Goal: Task Accomplishment & Management: Use online tool/utility

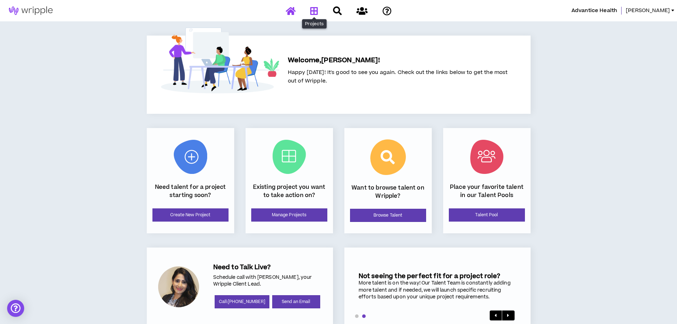
click at [313, 12] on icon at bounding box center [314, 10] width 8 height 9
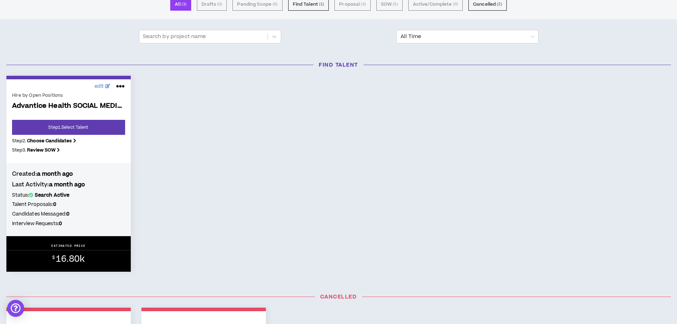
scroll to position [107, 0]
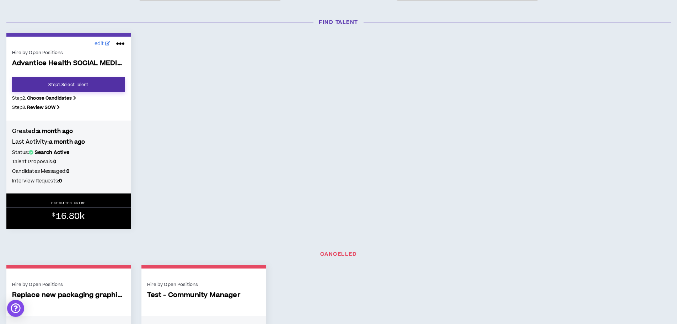
click at [65, 87] on link "Step 1 . Select Talent" at bounding box center [68, 84] width 113 height 15
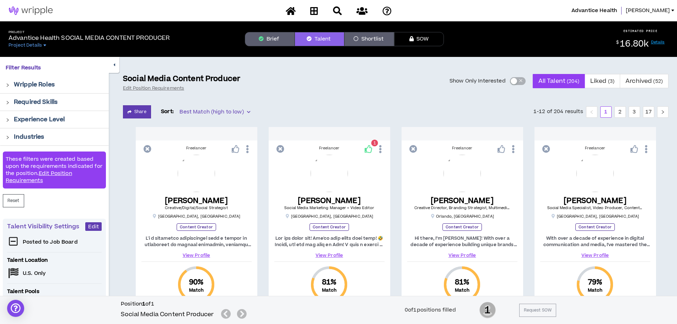
click at [223, 113] on span "Best Match (high to low)" at bounding box center [215, 112] width 70 height 11
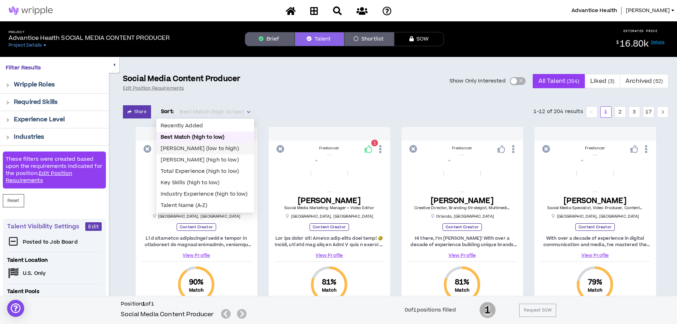
click at [225, 150] on div "Bill Rate (low to high)" at bounding box center [205, 149] width 89 height 8
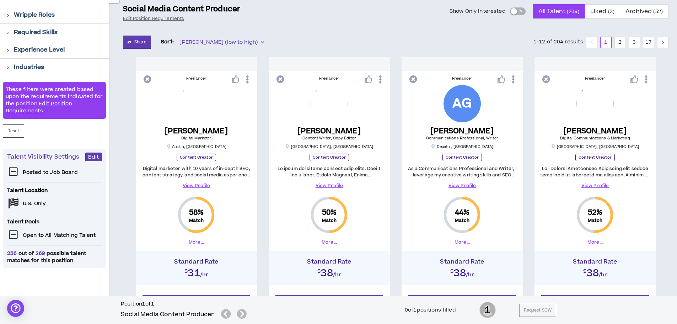
scroll to position [71, 0]
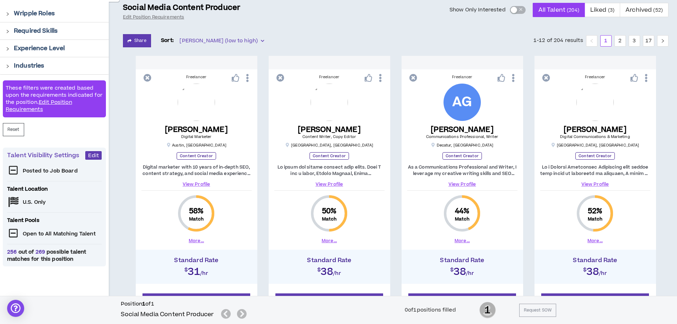
click at [202, 186] on link "View Profile" at bounding box center [197, 184] width 110 height 6
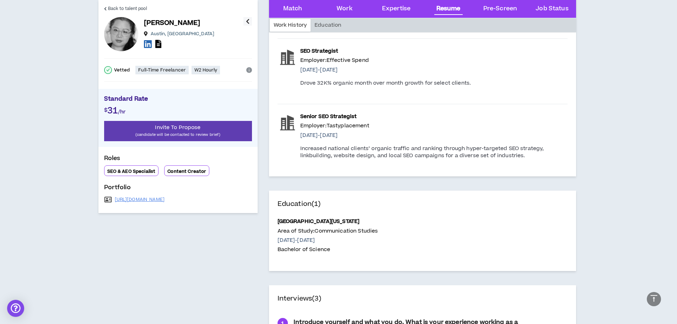
scroll to position [924, 0]
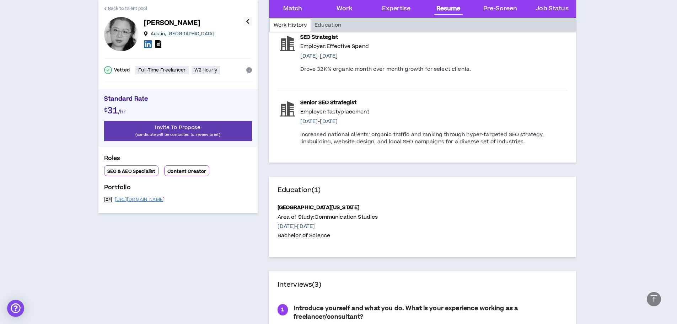
click at [143, 8] on span "Back to talent pool" at bounding box center [127, 8] width 39 height 7
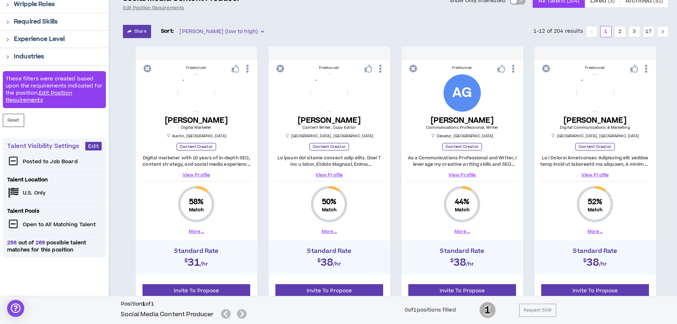
scroll to position [75, 0]
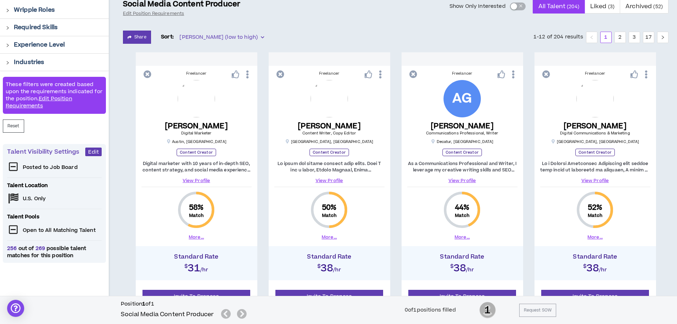
click at [334, 181] on link "View Profile" at bounding box center [329, 180] width 110 height 6
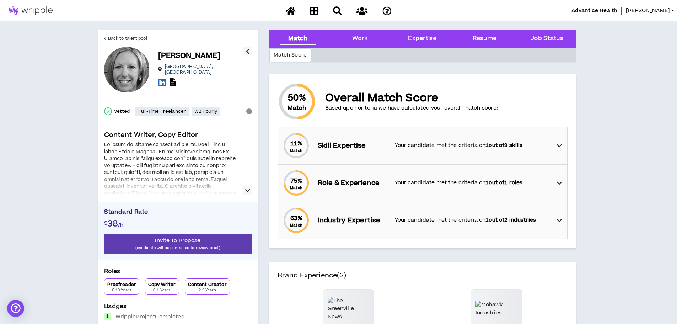
click at [242, 190] on div at bounding box center [178, 168] width 148 height 53
click at [246, 188] on icon "button" at bounding box center [247, 190] width 5 height 9
click at [365, 41] on div "Work" at bounding box center [360, 38] width 16 height 9
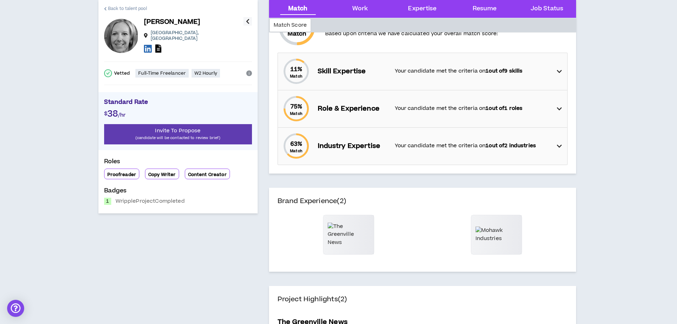
click at [127, 8] on span "Back to talent pool" at bounding box center [127, 8] width 39 height 7
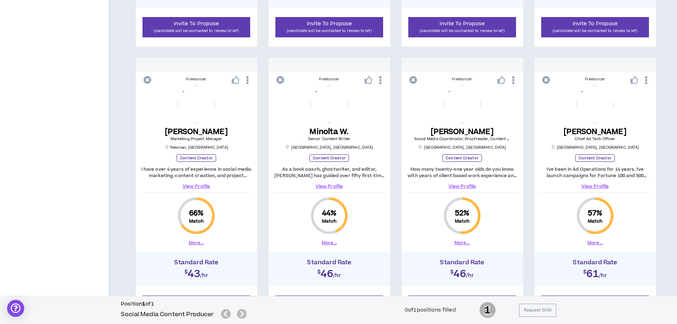
scroll to position [359, 0]
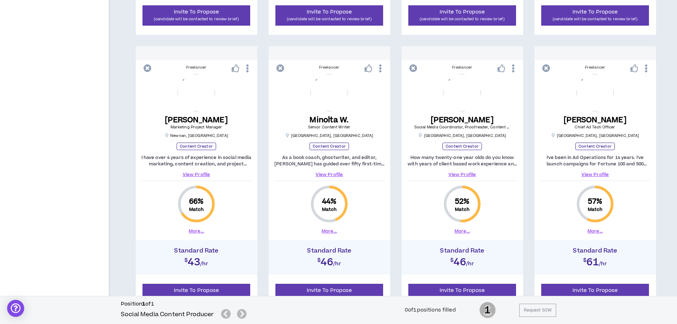
click at [197, 176] on link "View Profile" at bounding box center [197, 174] width 110 height 6
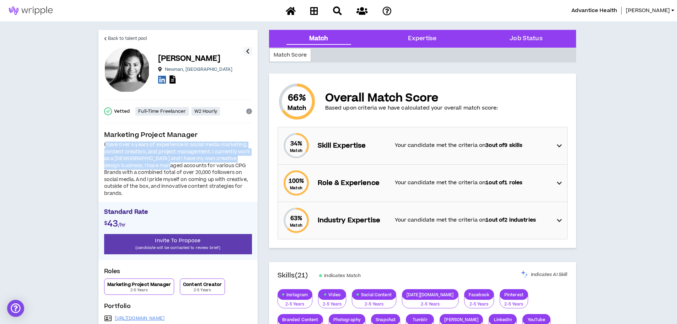
drag, startPoint x: 106, startPoint y: 144, endPoint x: 154, endPoint y: 169, distance: 54.4
click at [154, 169] on div "I have over 4 years of experience in social media marketing, content creation, …" at bounding box center [178, 169] width 148 height 55
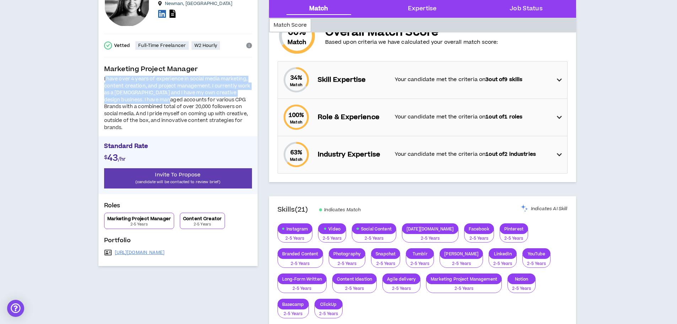
scroll to position [71, 0]
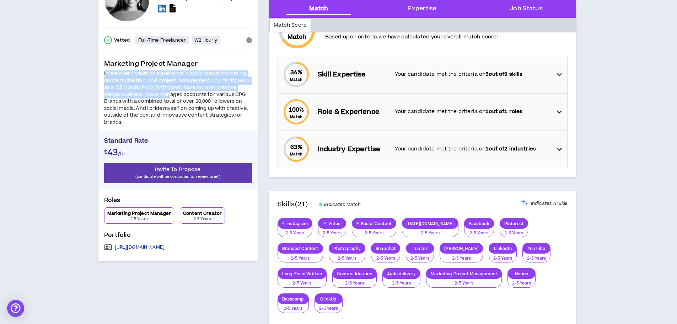
click at [165, 244] on link "https://terrellmikayla1.wixsite.com/mysite" at bounding box center [140, 247] width 50 height 6
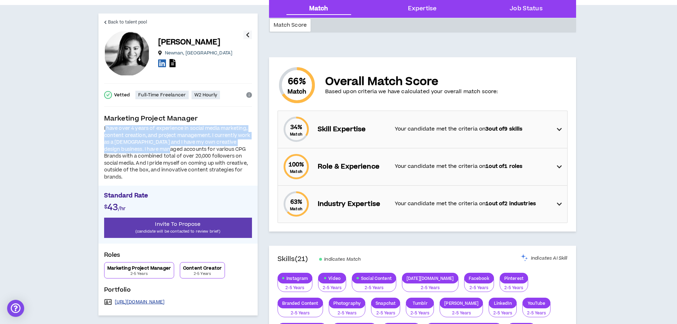
scroll to position [0, 0]
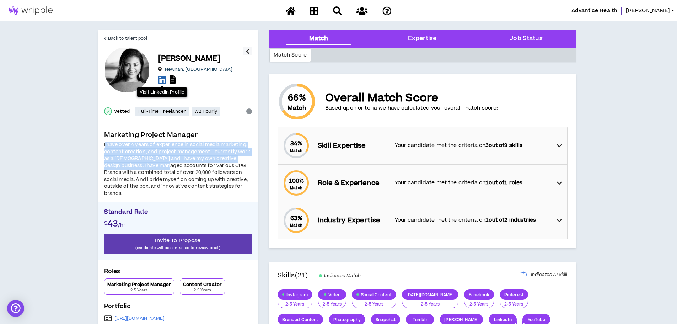
click at [162, 81] on icon at bounding box center [162, 79] width 8 height 9
click at [122, 36] on span "Back to talent pool" at bounding box center [127, 38] width 39 height 7
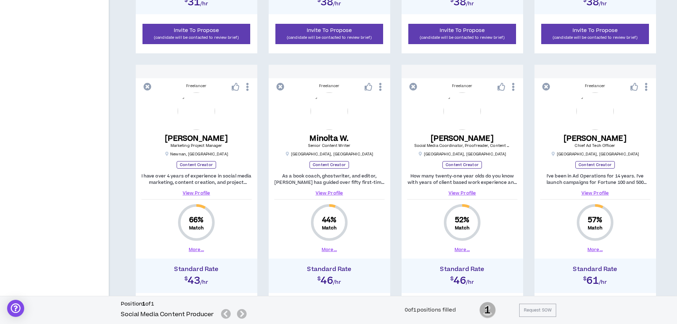
scroll to position [359, 0]
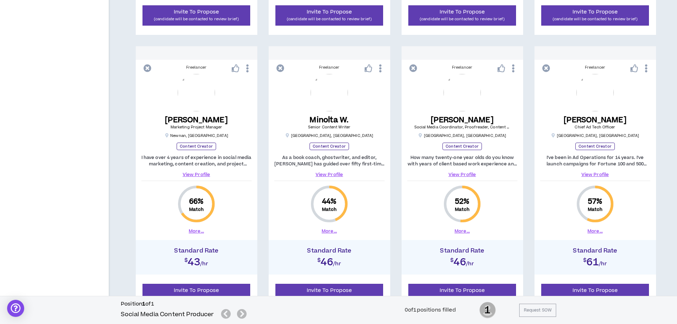
click at [467, 174] on link "View Profile" at bounding box center [462, 174] width 110 height 6
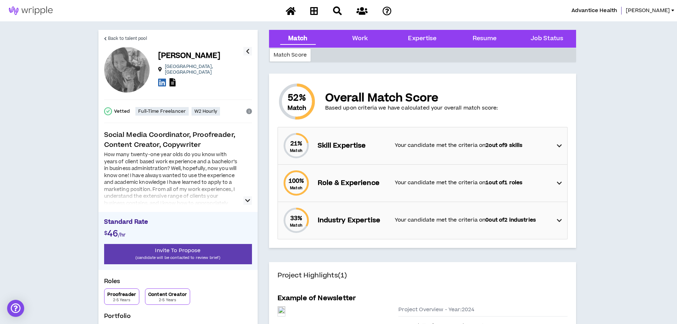
click at [246, 201] on icon "button" at bounding box center [247, 200] width 5 height 9
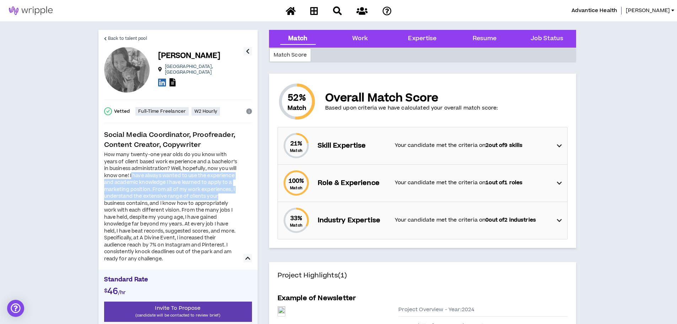
drag, startPoint x: 131, startPoint y: 176, endPoint x: 233, endPoint y: 194, distance: 102.9
click at [233, 194] on div "How many twenty-one year olds do you know with years of client based work exper…" at bounding box center [171, 206] width 135 height 111
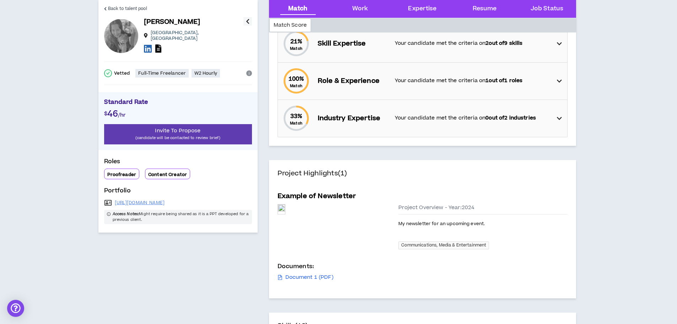
scroll to position [107, 0]
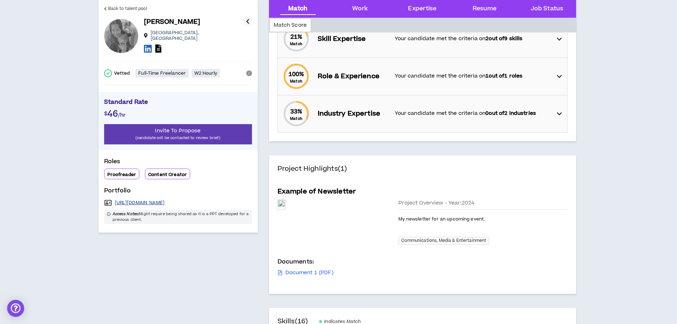
click at [165, 201] on link "https://docs.google.com/presentation/d/1MPqlj7tH_3lVYZYDewbyLT0zQ4UZBXLw3YZlf96…" at bounding box center [140, 203] width 50 height 6
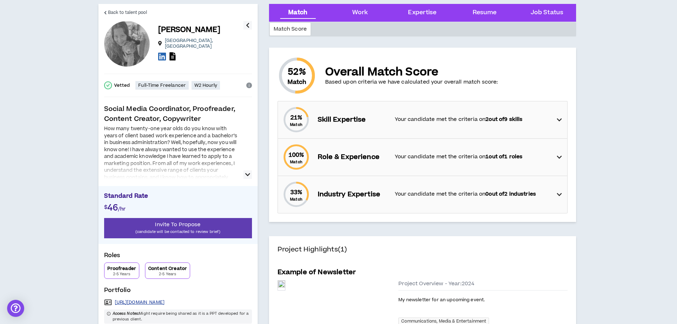
scroll to position [0, 0]
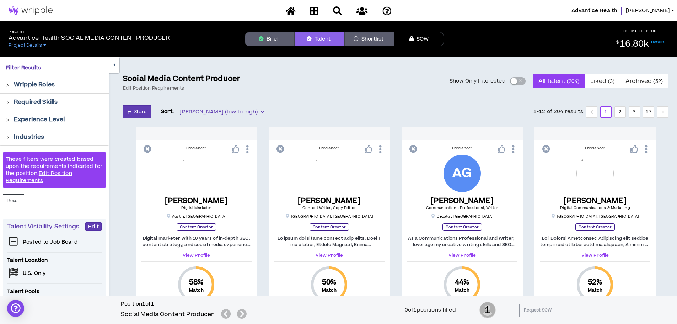
click at [212, 111] on span "Bill Rate (low to high)" at bounding box center [222, 112] width 85 height 11
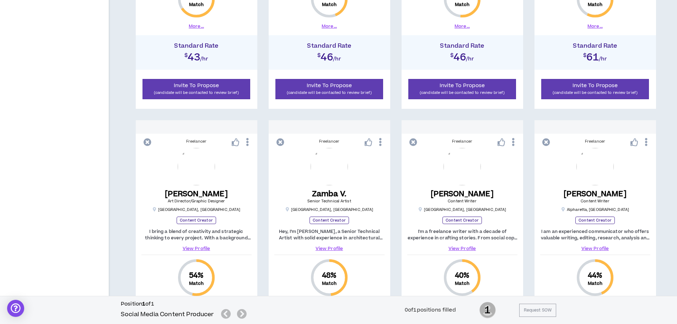
scroll to position [569, 0]
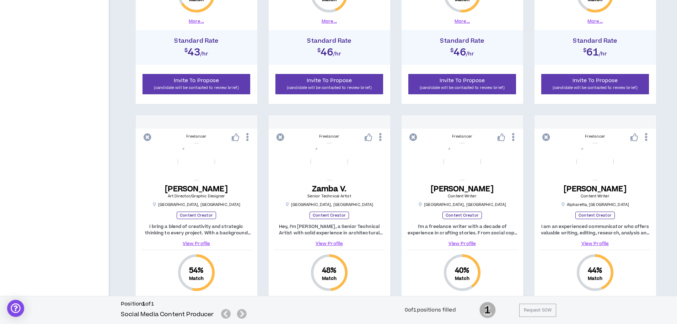
drag, startPoint x: 203, startPoint y: 243, endPoint x: 190, endPoint y: 244, distance: 13.2
click at [190, 244] on link "View Profile" at bounding box center [197, 243] width 110 height 6
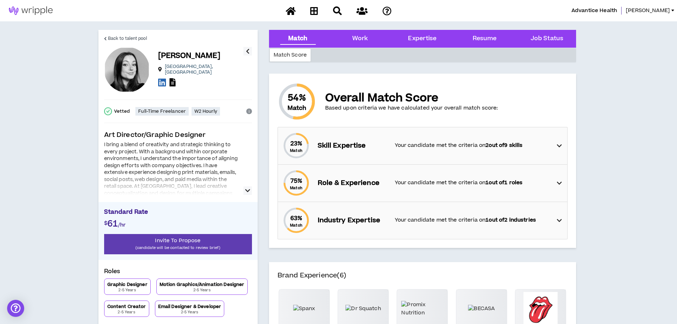
click at [247, 190] on icon "button" at bounding box center [247, 190] width 5 height 9
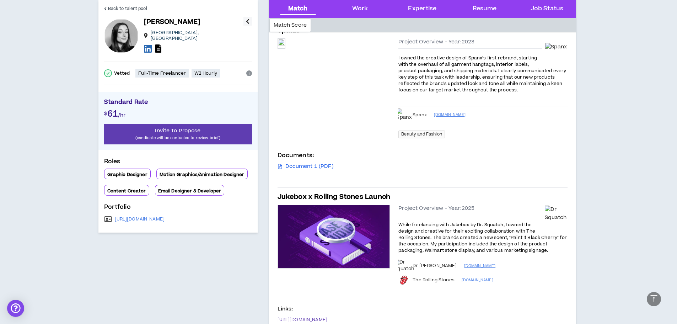
scroll to position [391, 0]
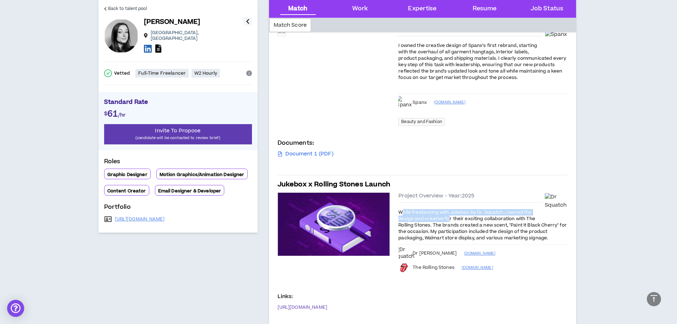
drag, startPoint x: 402, startPoint y: 211, endPoint x: 450, endPoint y: 217, distance: 48.3
click at [450, 217] on span "While freelancing with Jukebox by Dr. Squatch, I owned the design and creative …" at bounding box center [483, 225] width 169 height 32
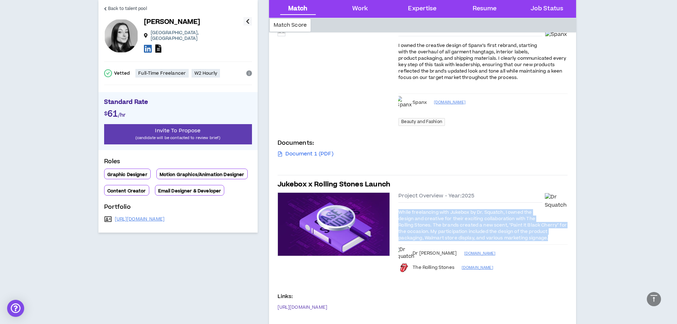
click at [450, 217] on span "While freelancing with Jukebox by Dr. Squatch, I owned the design and creative …" at bounding box center [483, 225] width 169 height 32
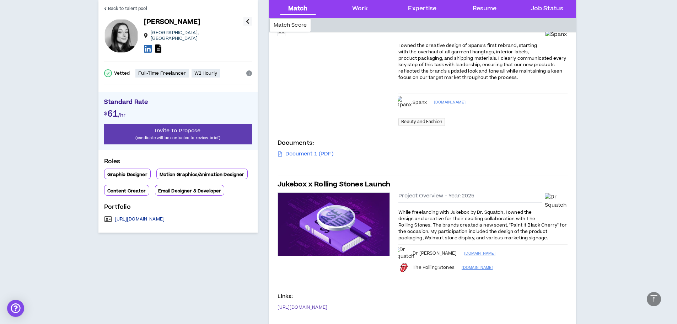
click at [165, 216] on link "https://eliseheydet.myportfolio.com/work" at bounding box center [140, 219] width 50 height 6
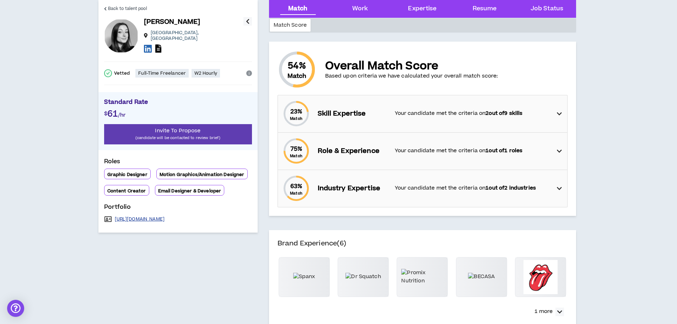
scroll to position [0, 0]
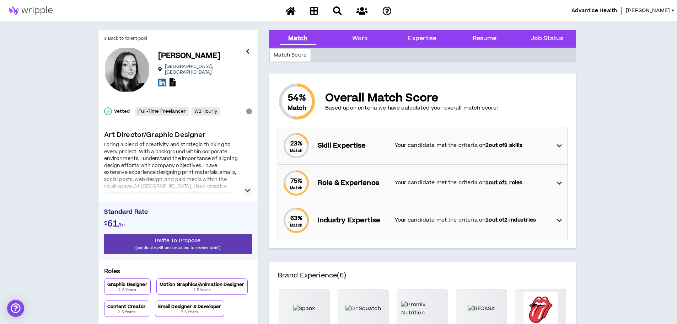
click at [489, 144] on strong "2 out of 9 skills" at bounding box center [504, 145] width 37 height 7
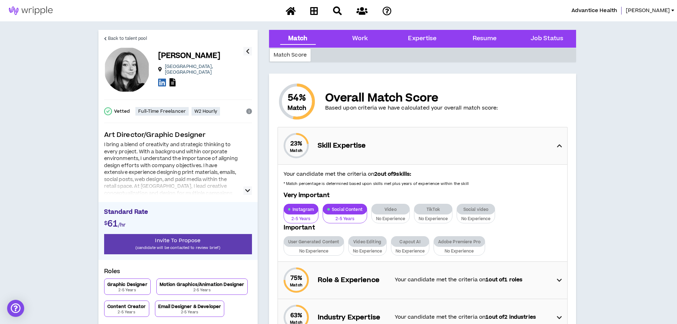
click at [489, 144] on div "23 % Match Skill Expertise" at bounding box center [424, 145] width 285 height 37
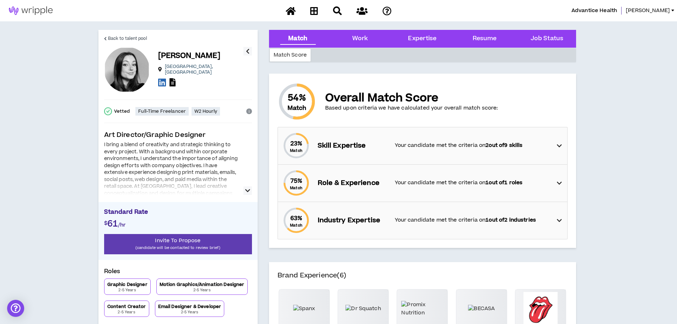
click at [453, 186] on p "Your candidate met the criteria on 1 out of 1 roles" at bounding box center [472, 183] width 155 height 8
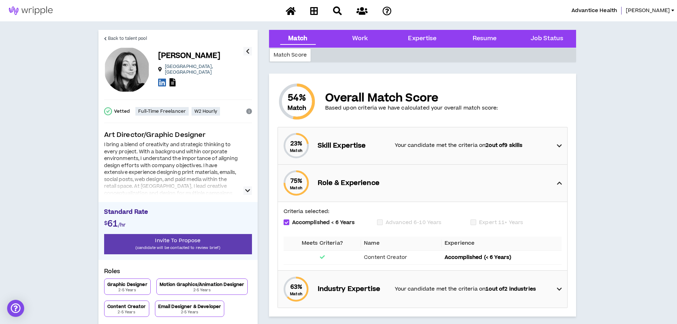
click at [453, 186] on div "75 % Match Role & Experience" at bounding box center [424, 183] width 285 height 37
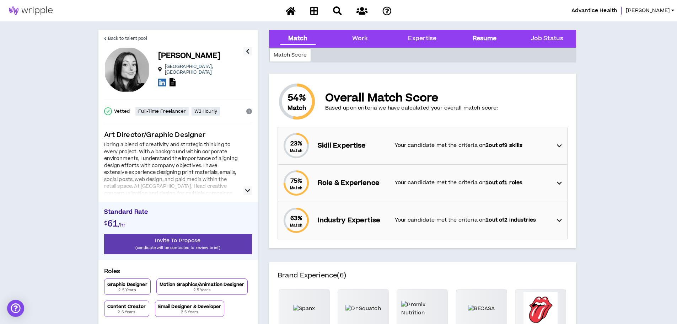
click at [473, 37] on div "Resume" at bounding box center [485, 38] width 24 height 9
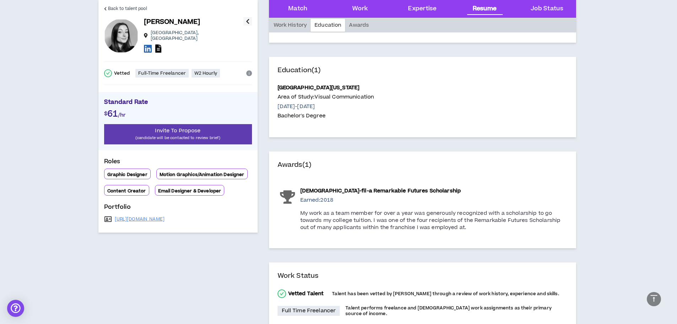
scroll to position [1428, 0]
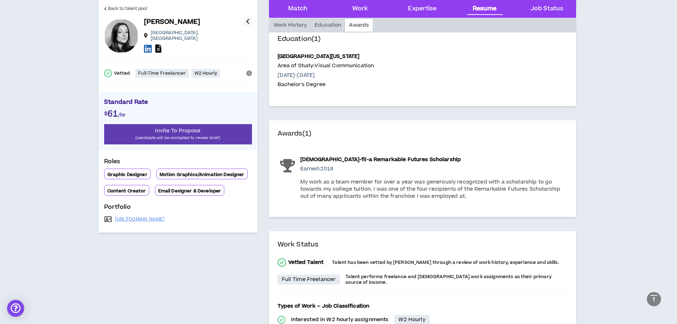
click at [248, 23] on icon "button" at bounding box center [248, 21] width 4 height 9
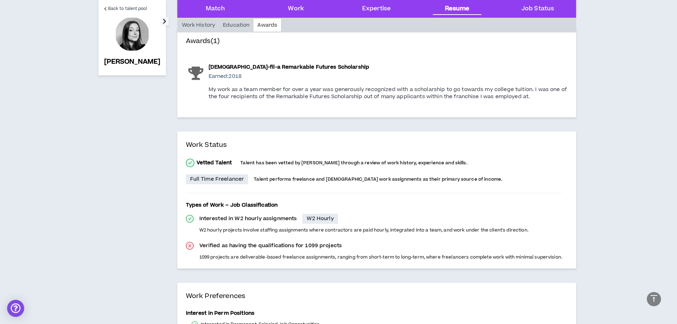
click at [163, 19] on icon "button" at bounding box center [165, 21] width 4 height 9
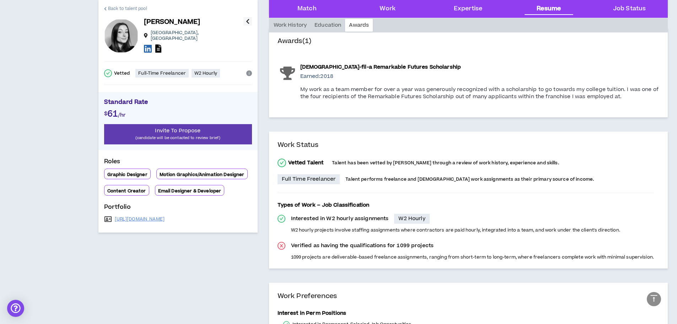
click at [143, 9] on span "Back to talent pool" at bounding box center [127, 8] width 39 height 7
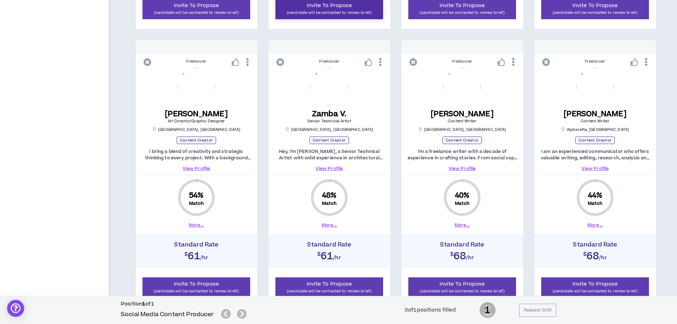
scroll to position [569, 0]
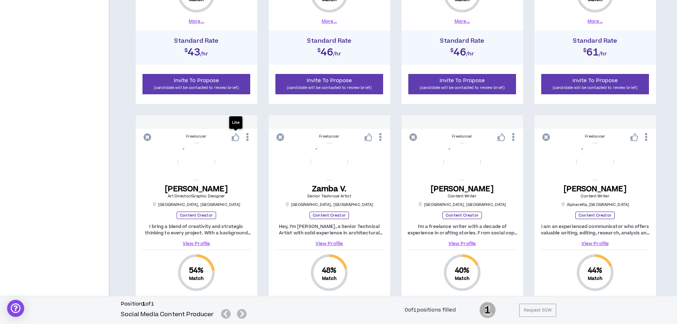
click at [233, 136] on icon at bounding box center [236, 137] width 8 height 8
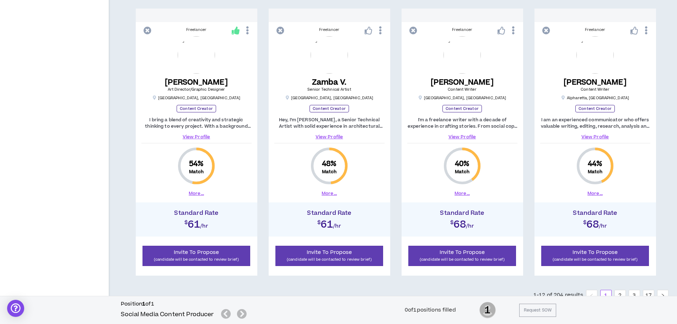
scroll to position [703, 0]
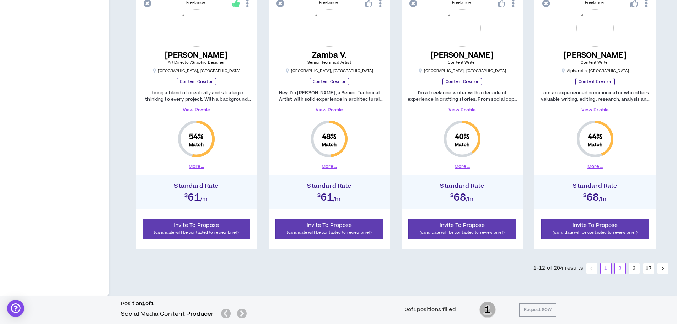
click at [620, 271] on link "2" at bounding box center [620, 268] width 11 height 11
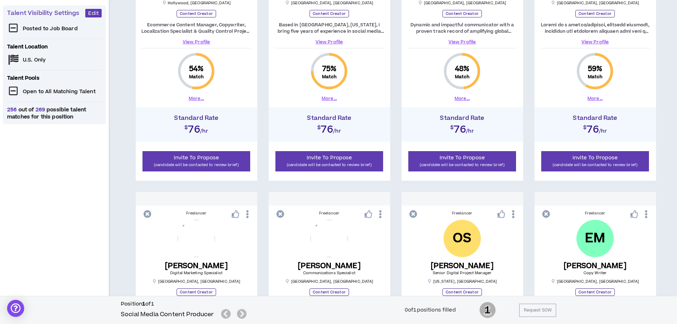
scroll to position [107, 0]
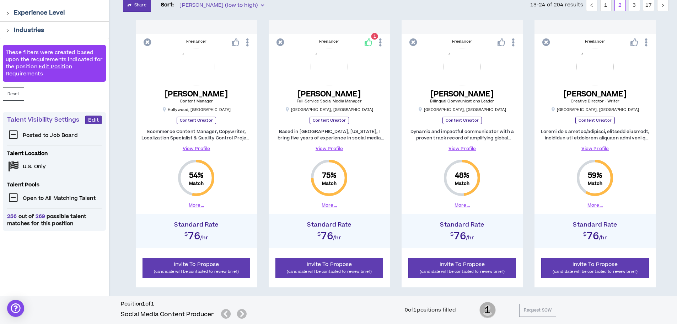
click at [327, 148] on link "View Profile" at bounding box center [329, 148] width 110 height 6
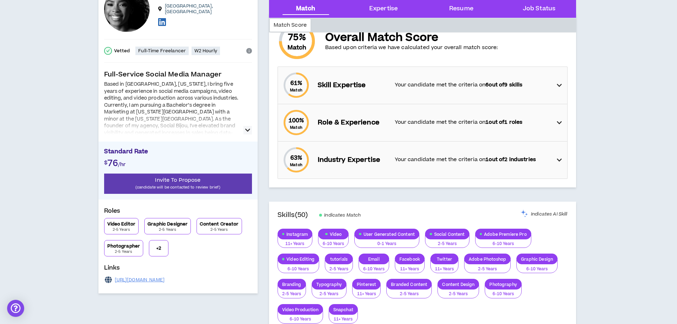
scroll to position [71, 0]
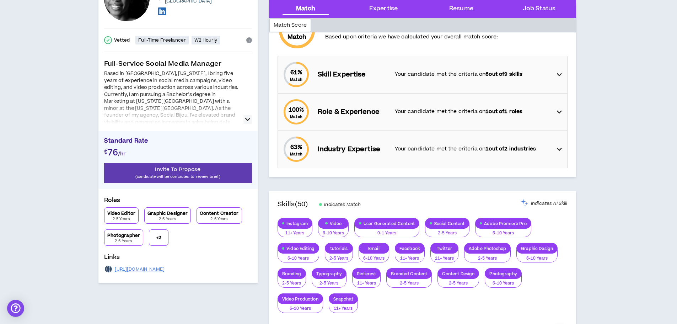
click at [251, 120] on button "button" at bounding box center [248, 119] width 9 height 9
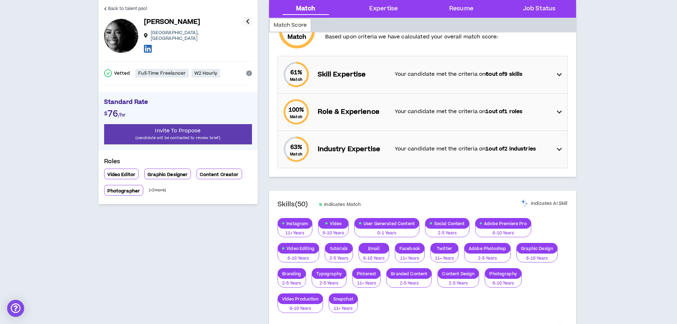
click at [181, 49] on div at bounding box center [194, 49] width 100 height 10
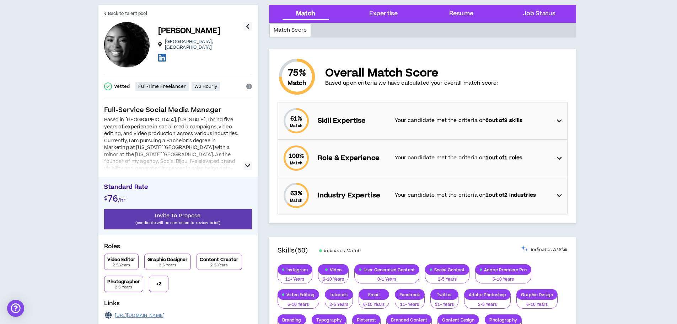
scroll to position [0, 0]
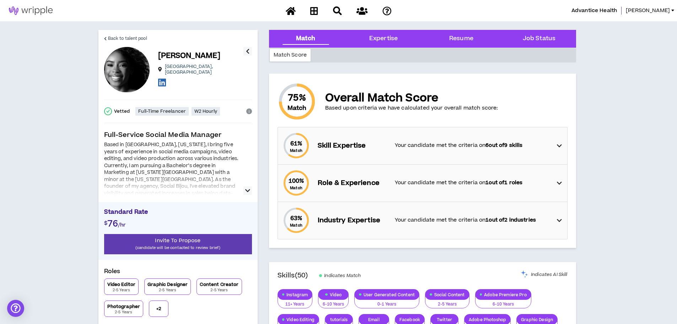
click at [249, 192] on icon "button" at bounding box center [247, 190] width 5 height 9
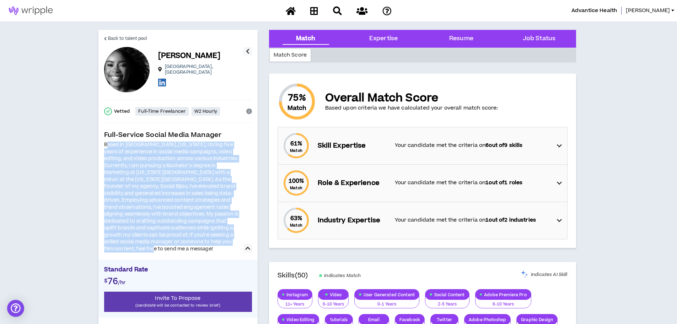
drag, startPoint x: 109, startPoint y: 148, endPoint x: 236, endPoint y: 251, distance: 163.5
click at [236, 251] on div "Based in Atlanta, Georgia, I bring five years of experience in social media cam…" at bounding box center [171, 197] width 135 height 111
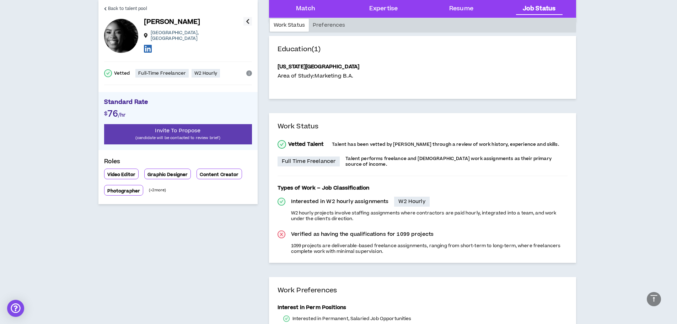
scroll to position [782, 0]
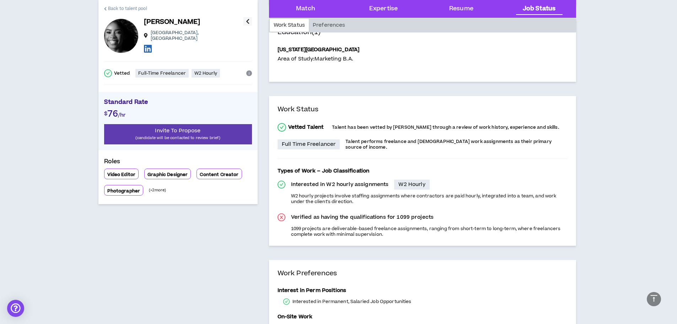
click at [134, 10] on span "Back to talent pool" at bounding box center [127, 8] width 39 height 7
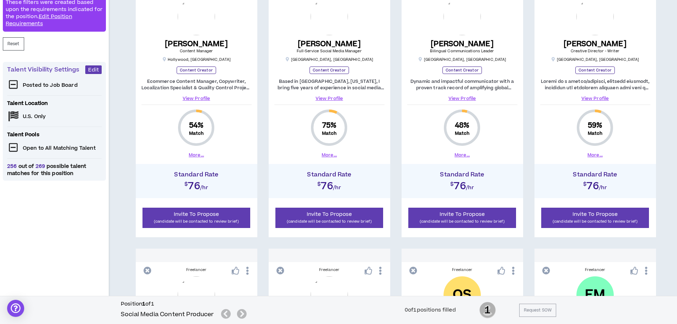
scroll to position [113, 0]
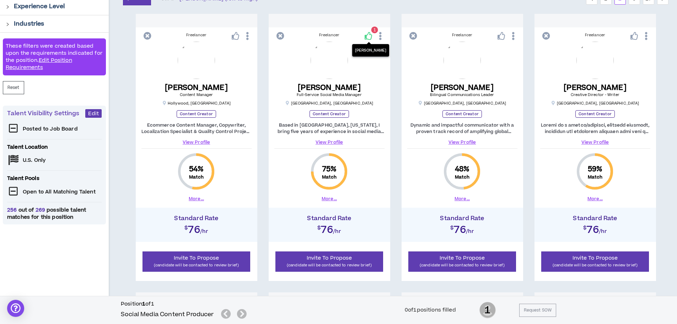
click at [366, 37] on icon at bounding box center [369, 36] width 8 height 8
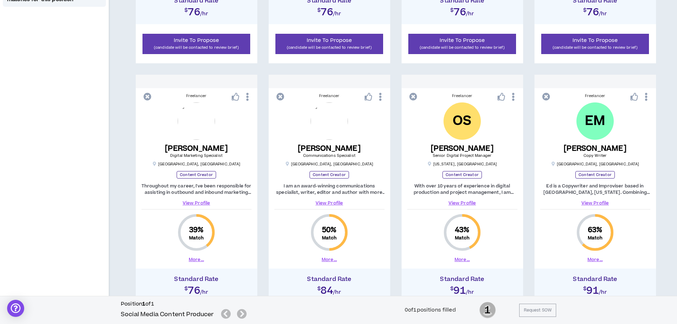
scroll to position [362, 0]
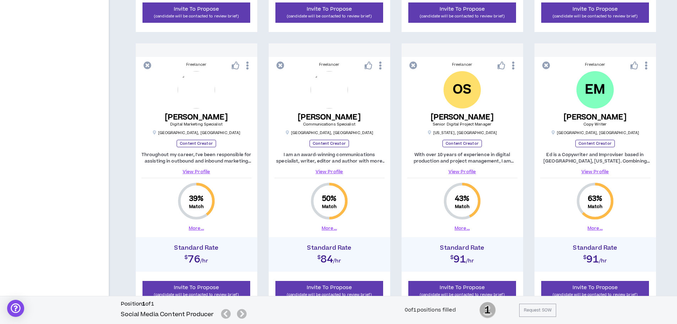
click at [199, 172] on link "View Profile" at bounding box center [197, 172] width 110 height 6
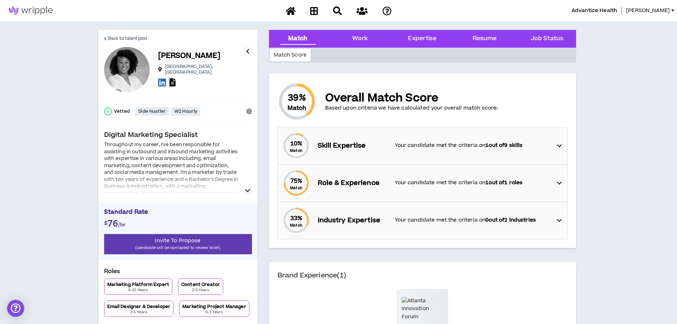
click at [245, 188] on button "button" at bounding box center [248, 190] width 9 height 9
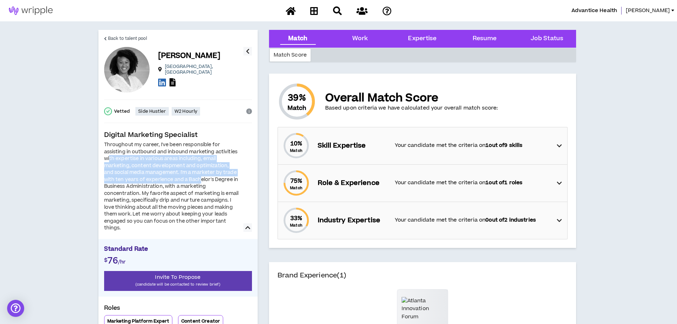
drag, startPoint x: 110, startPoint y: 160, endPoint x: 217, endPoint y: 179, distance: 109.0
click at [217, 179] on div "Throughout my career, I've been responsible for assisting in outbound and inbou…" at bounding box center [171, 187] width 135 height 90
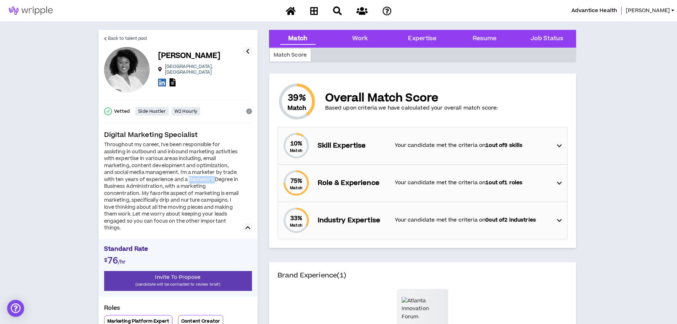
click at [217, 179] on div "Throughout my career, I've been responsible for assisting in outbound and inbou…" at bounding box center [171, 187] width 135 height 90
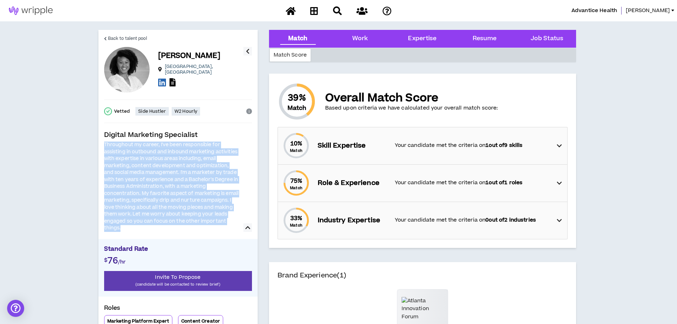
click at [217, 179] on div "Throughout my career, I've been responsible for assisting in outbound and inbou…" at bounding box center [171, 187] width 135 height 90
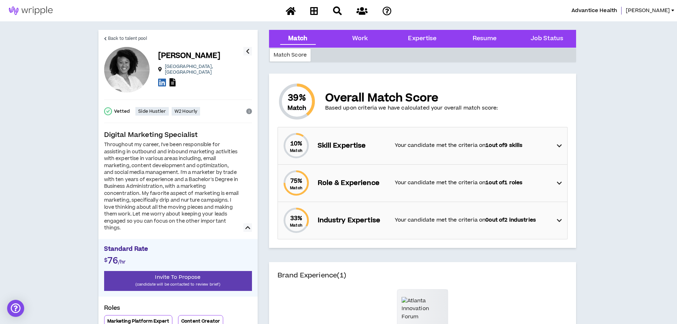
click at [139, 194] on div "Throughout my career, I've been responsible for assisting in outbound and inbou…" at bounding box center [171, 187] width 135 height 90
click at [108, 38] on span "Back to talent pool" at bounding box center [127, 38] width 39 height 7
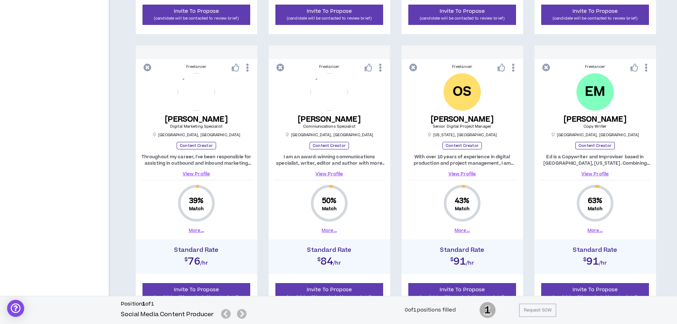
scroll to position [362, 0]
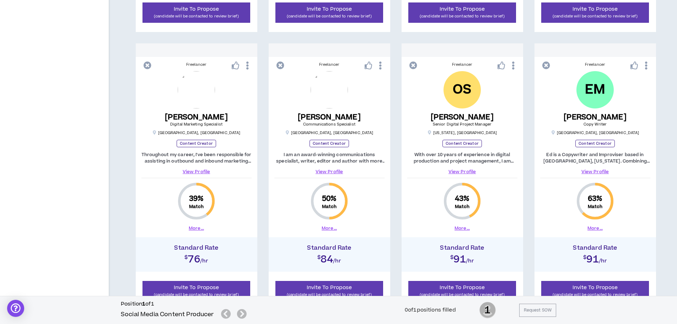
click at [328, 172] on link "View Profile" at bounding box center [329, 172] width 110 height 6
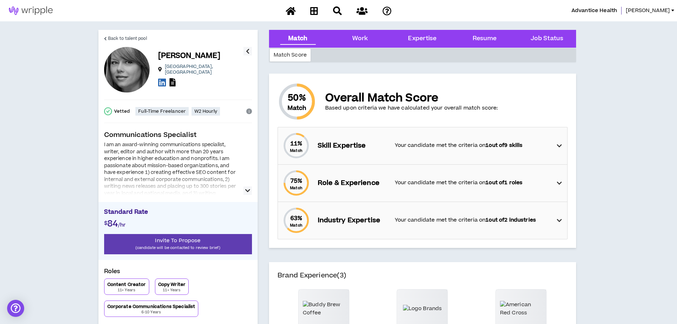
click at [249, 193] on icon "button" at bounding box center [247, 190] width 5 height 9
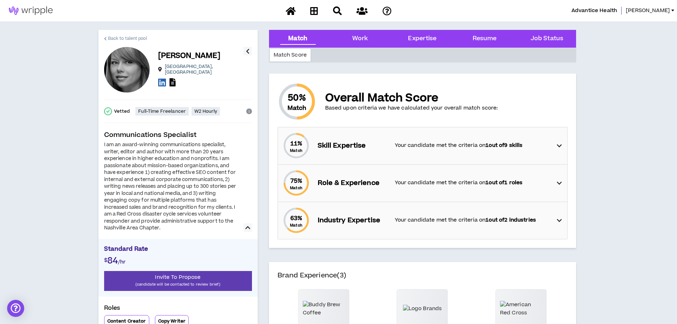
click at [117, 38] on span "Back to talent pool" at bounding box center [127, 38] width 39 height 7
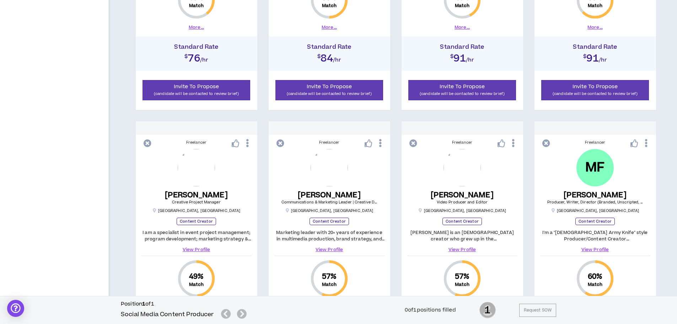
scroll to position [575, 0]
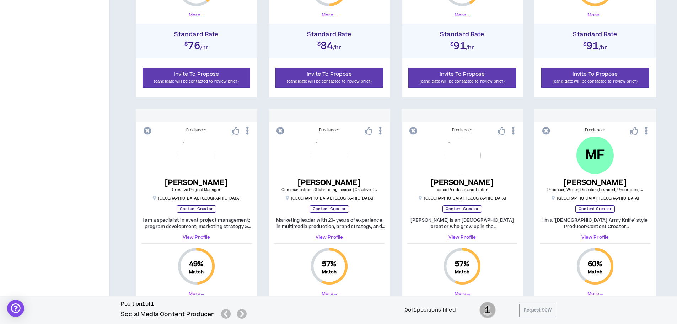
click at [597, 238] on link "View Profile" at bounding box center [595, 237] width 110 height 6
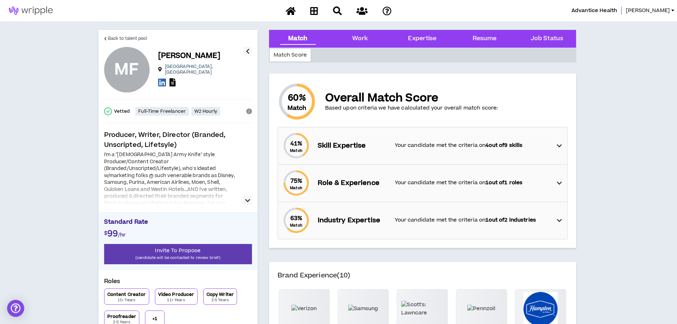
click at [250, 200] on icon "button" at bounding box center [247, 200] width 5 height 9
click at [132, 35] on span "Back to talent pool" at bounding box center [127, 38] width 39 height 7
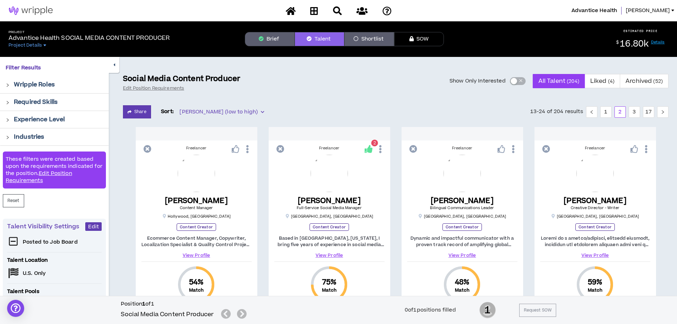
click at [213, 109] on span "Bill Rate (low to high)" at bounding box center [222, 112] width 85 height 11
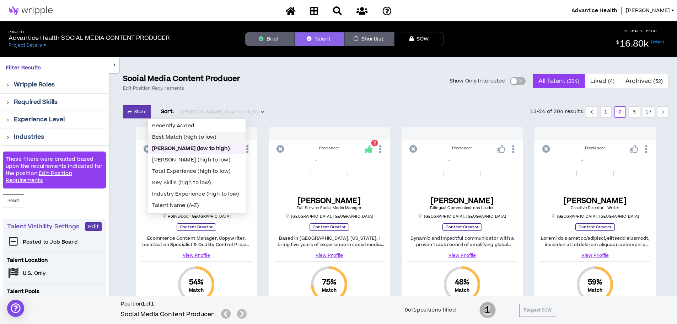
click at [204, 132] on div "Best Match (high to low)" at bounding box center [197, 137] width 98 height 11
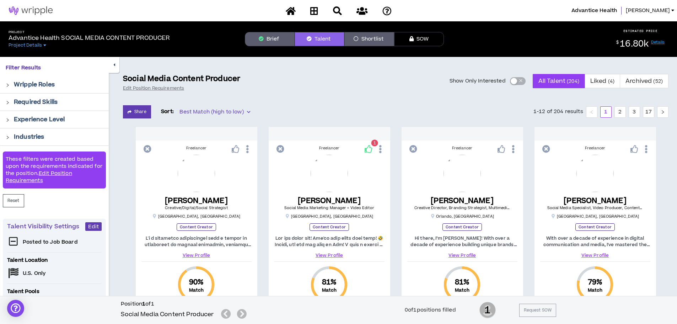
click at [198, 254] on link "View Profile" at bounding box center [197, 255] width 110 height 6
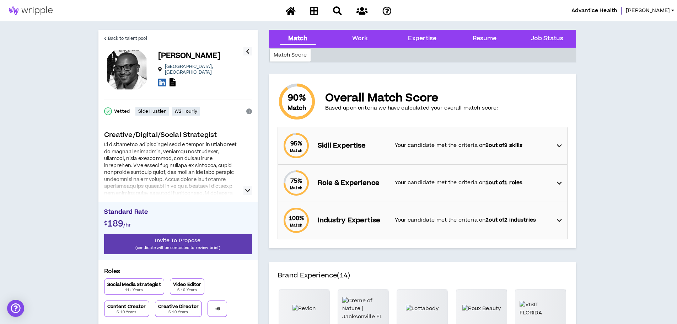
click at [244, 193] on button "button" at bounding box center [248, 190] width 9 height 9
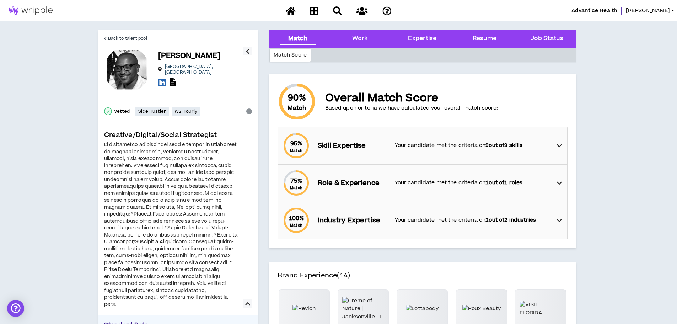
scroll to position [36, 0]
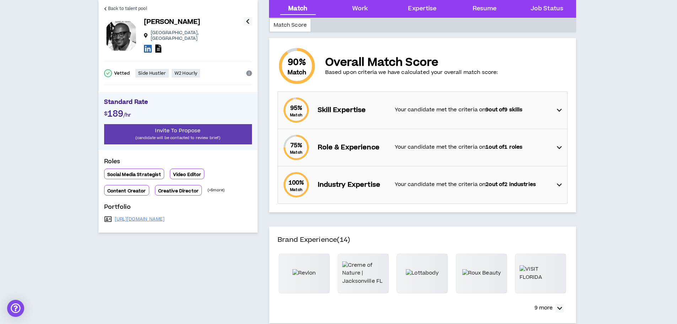
click at [216, 214] on div "https://www.canva.com/design/DAGJoj43EXE/vM5WamlJKcIIX31almY8kw/view?utm_conten…" at bounding box center [178, 219] width 148 height 10
click at [165, 217] on link "https://www.canva.com/design/DAGJoj43EXE/vM5WamlJKcIIX31almY8kw/view?utm_conten…" at bounding box center [140, 219] width 50 height 6
